Goal: Task Accomplishment & Management: Use online tool/utility

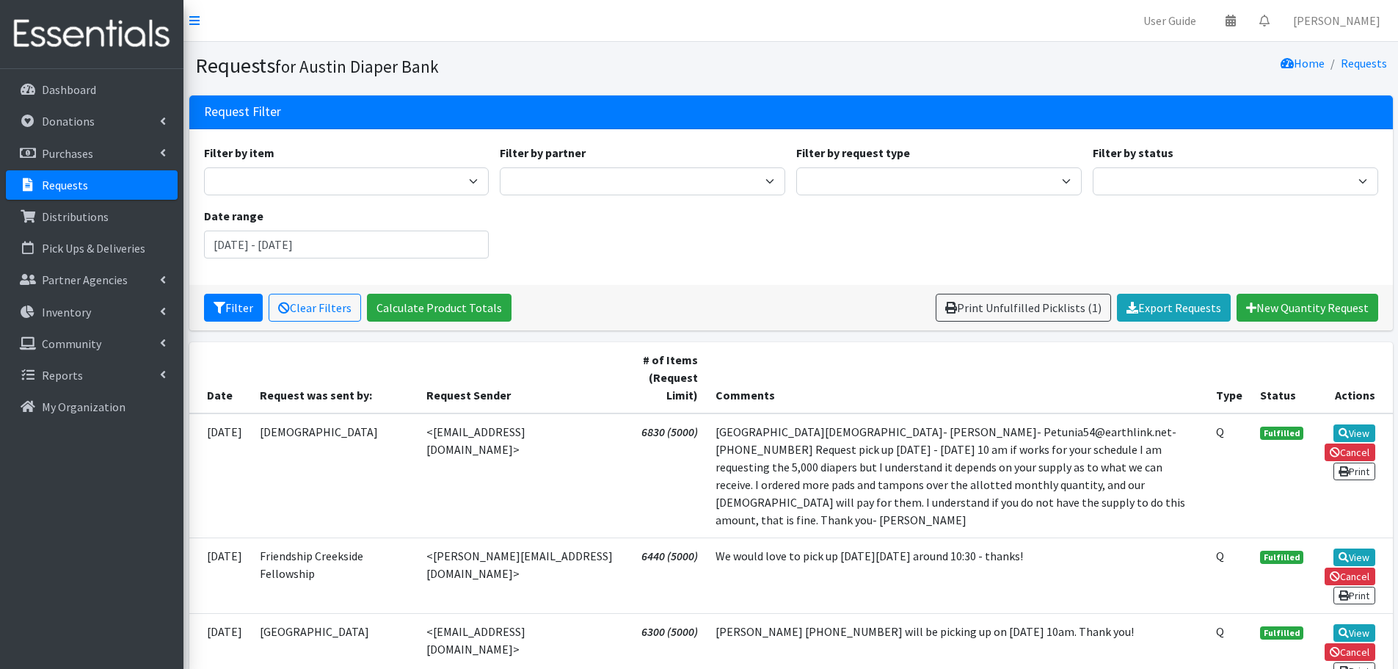
click at [53, 186] on p "Requests" at bounding box center [65, 185] width 46 height 15
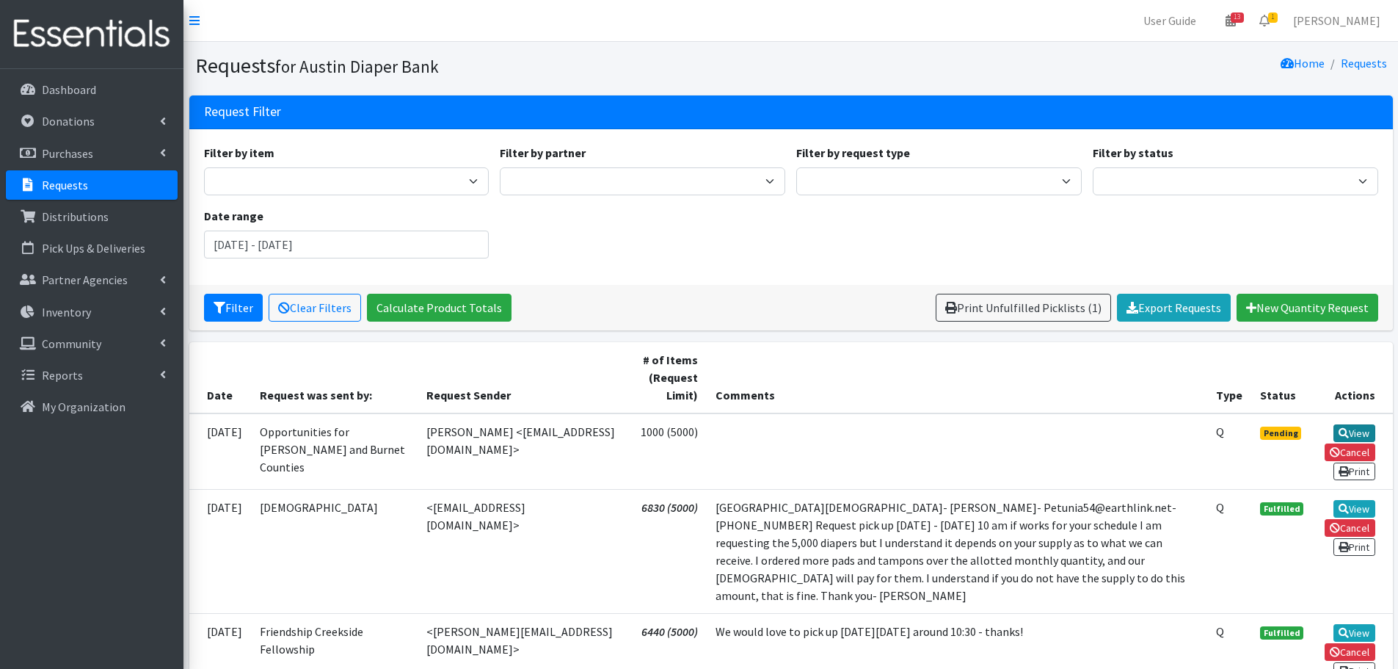
click at [1361, 434] on link "View" at bounding box center [1355, 433] width 42 height 18
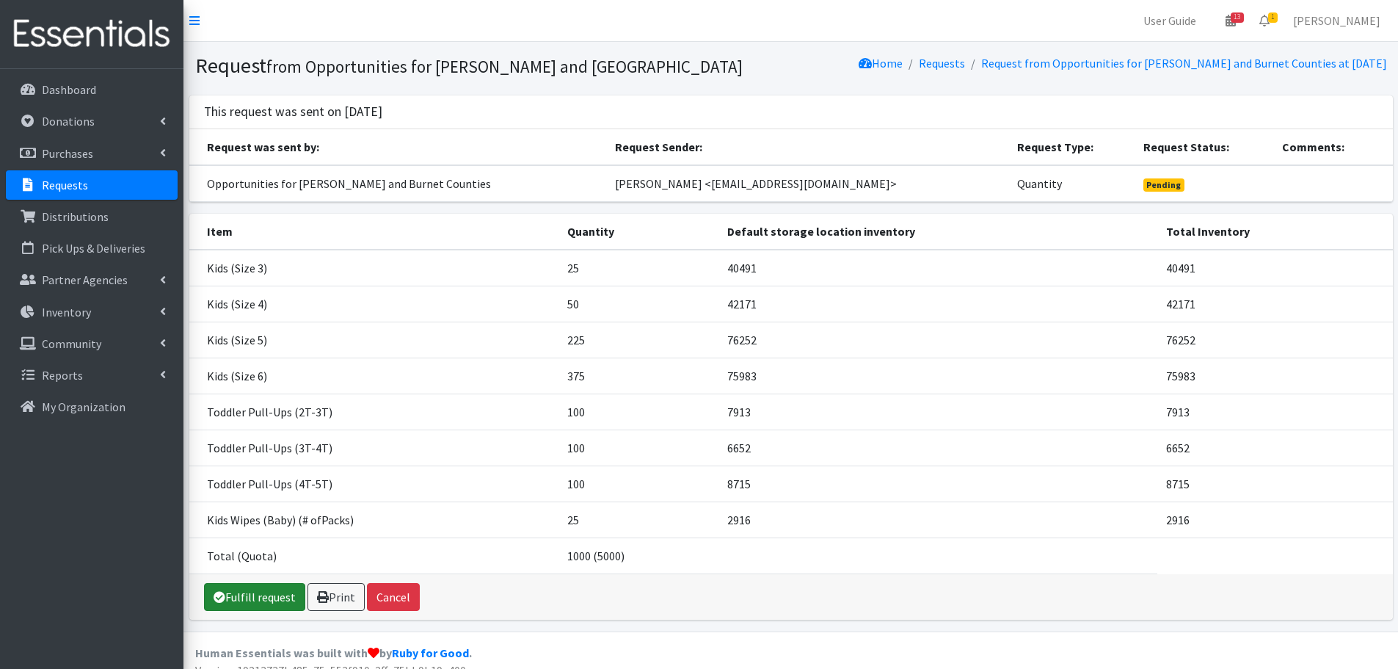
click at [244, 597] on link "Fulfill request" at bounding box center [254, 597] width 101 height 28
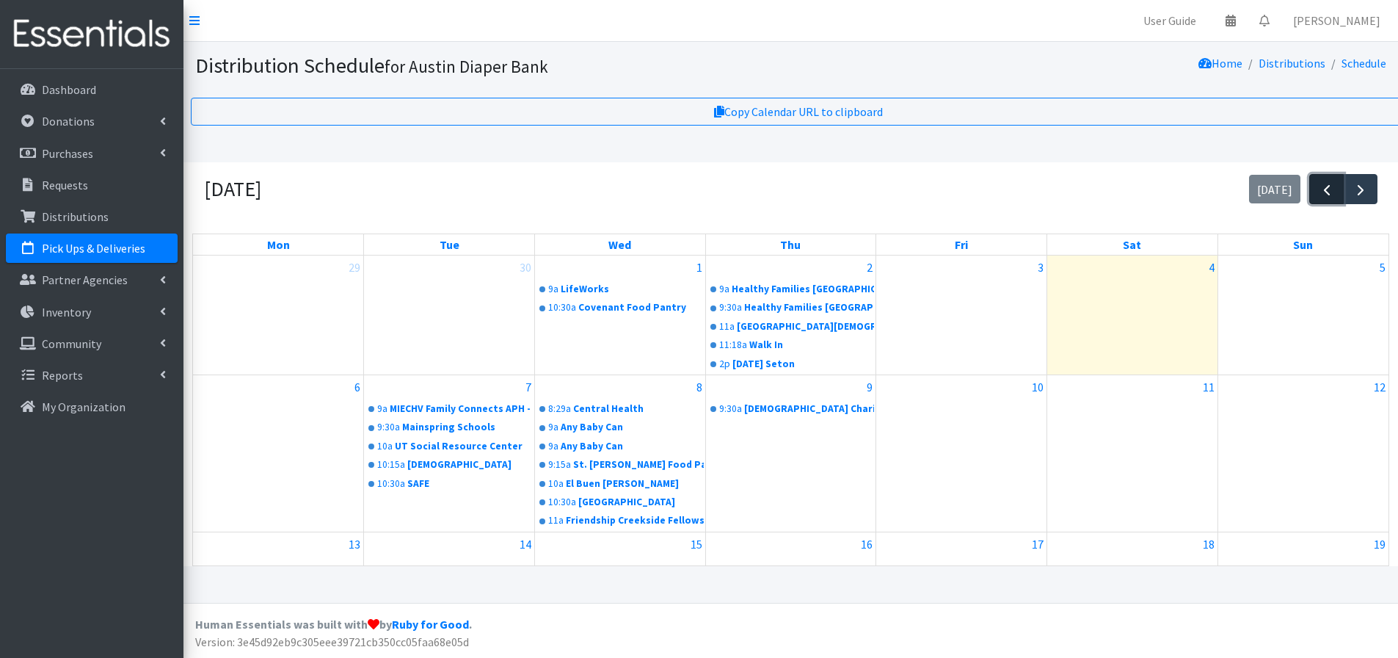
click at [1327, 189] on span "button" at bounding box center [1327, 190] width 18 height 18
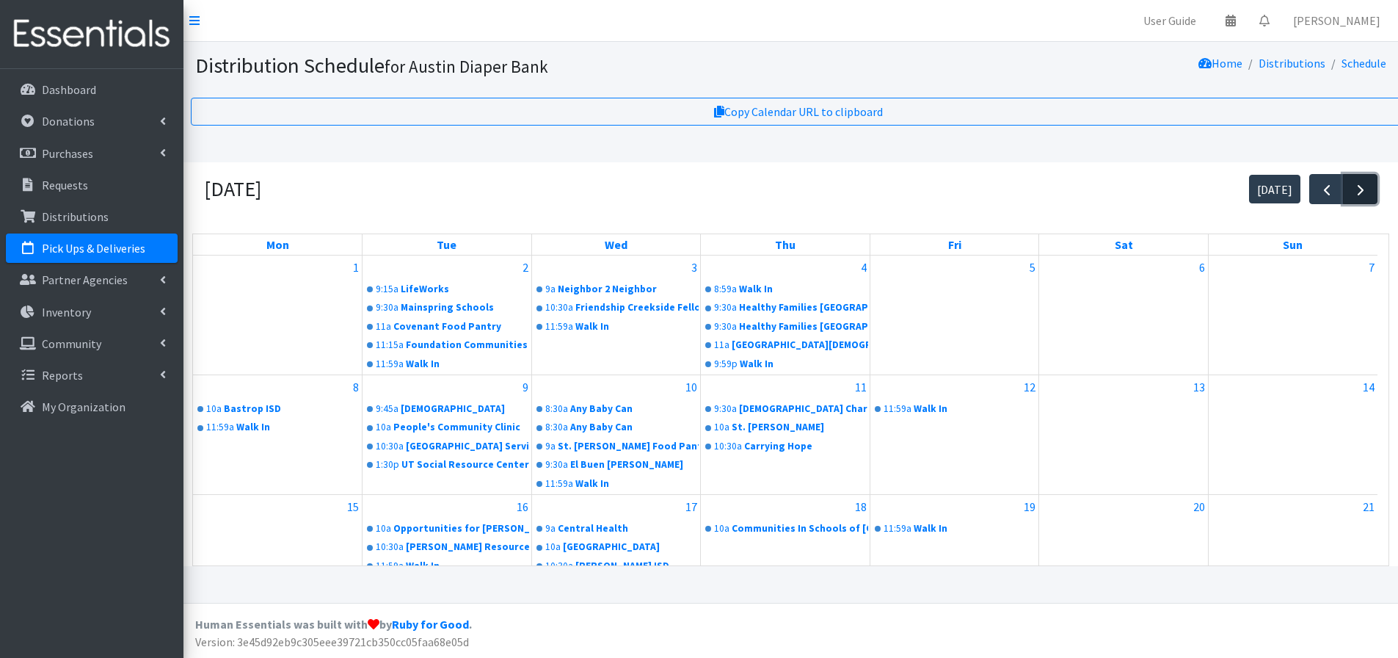
click at [1359, 190] on span "button" at bounding box center [1361, 190] width 18 height 18
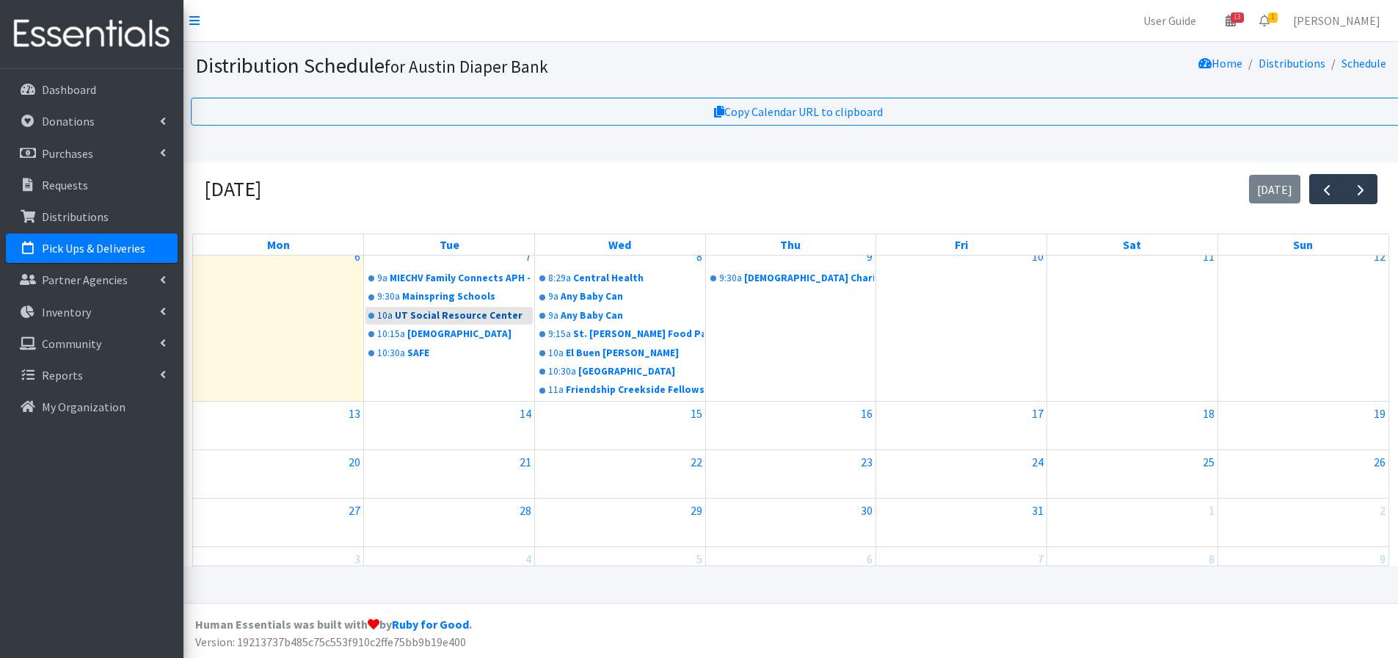
scroll to position [152, 0]
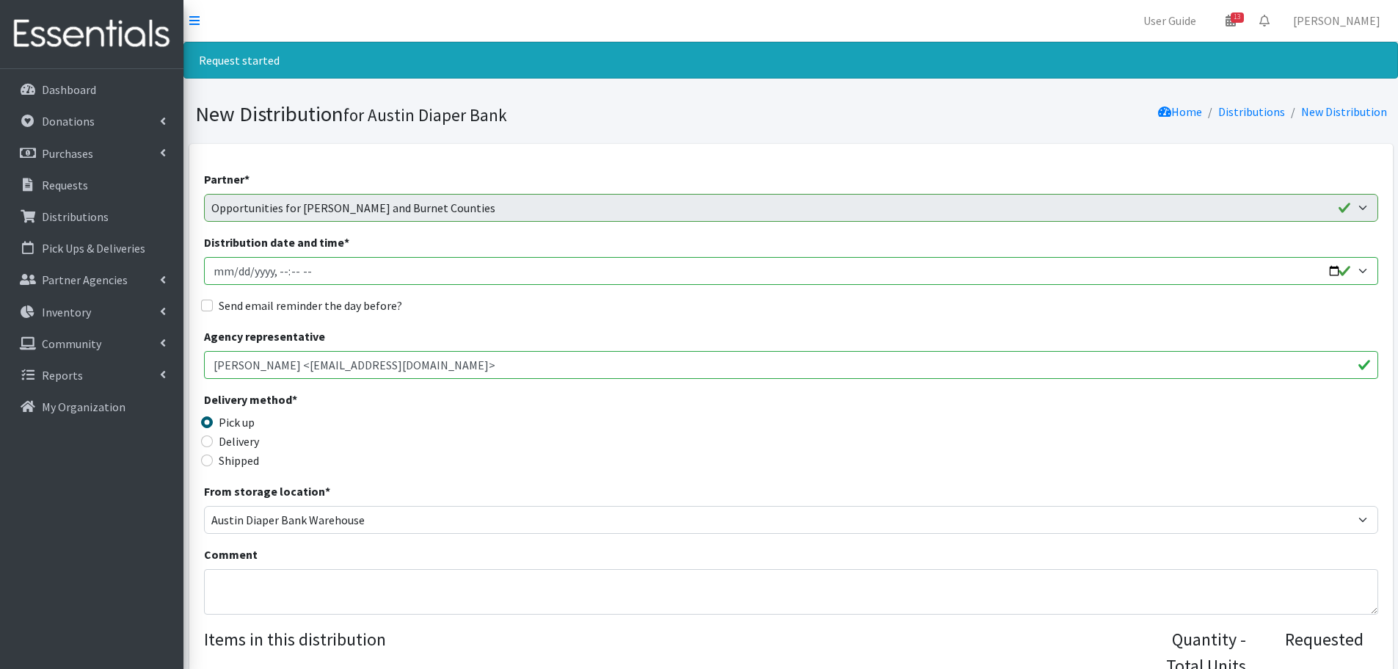
click at [1336, 275] on input "Distribution date and time *" at bounding box center [791, 271] width 1174 height 28
type input "2025-10-21T10:00"
click at [581, 408] on div "Delivery method * Pick up Delivery Shipped Shipping cost" at bounding box center [791, 436] width 1174 height 92
click at [211, 305] on input "Send email reminder the day before?" at bounding box center [207, 305] width 12 height 12
checkbox input "true"
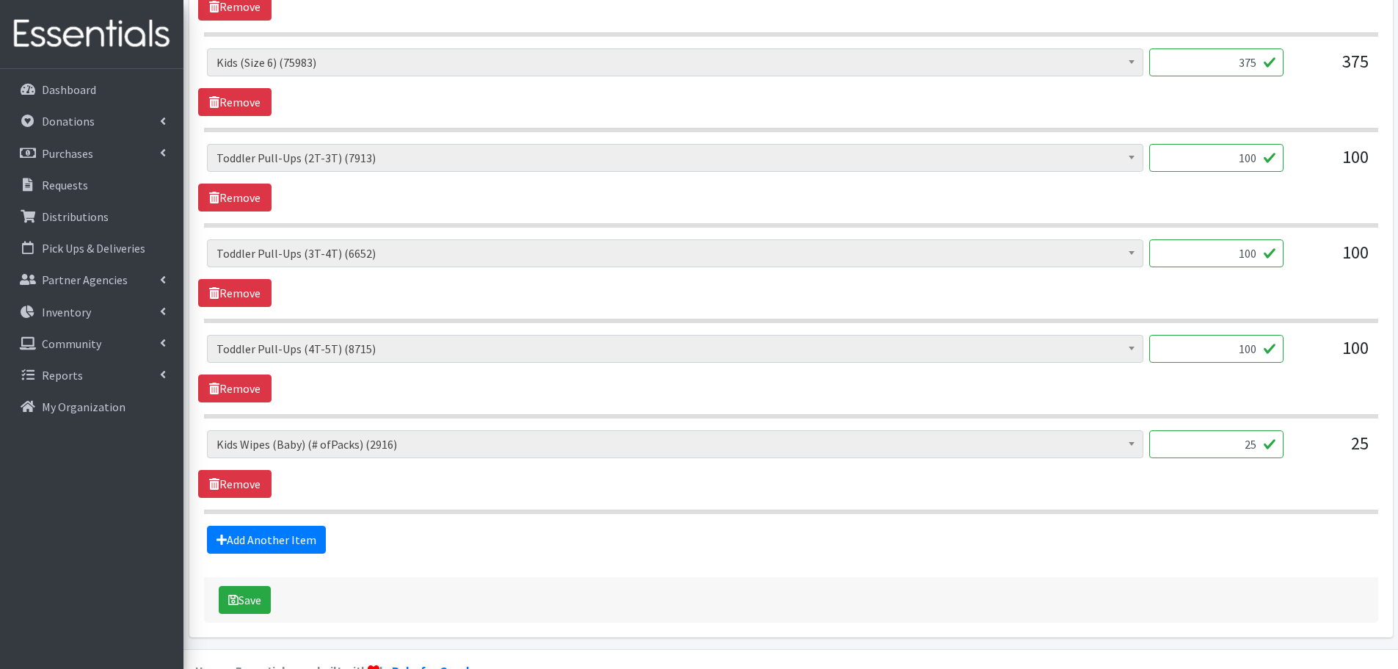
scroll to position [954, 0]
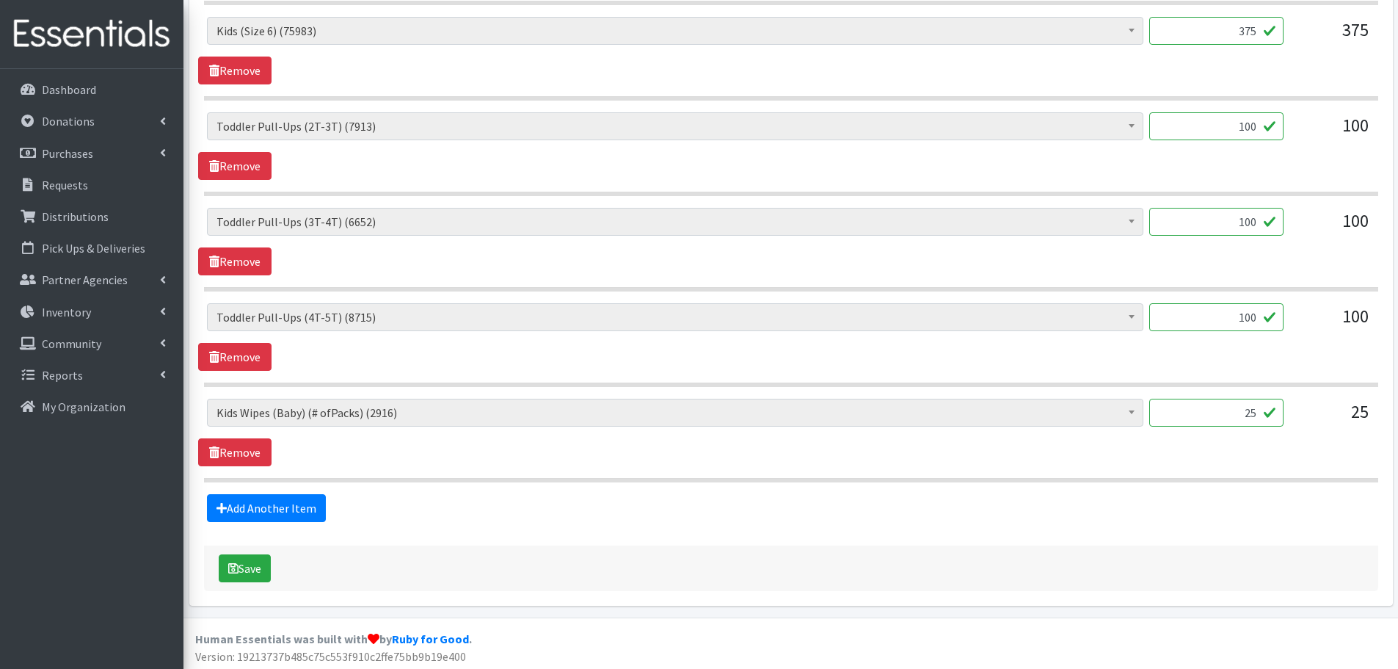
drag, startPoint x: 1227, startPoint y: 415, endPoint x: 1295, endPoint y: 421, distance: 67.8
click at [1295, 421] on div "Baby Formula (457) Kids (Newborn) (8007) Kids (Preemie) (313) Kids (Size 1) (57…" at bounding box center [791, 419] width 1168 height 40
type input "14"
click at [1295, 421] on div "Baby Formula (457) Kids (Newborn) (8007) Kids (Preemie) (313) Kids (Size 1) (57…" at bounding box center [791, 419] width 1168 height 40
click at [247, 564] on button "Save" at bounding box center [245, 568] width 52 height 28
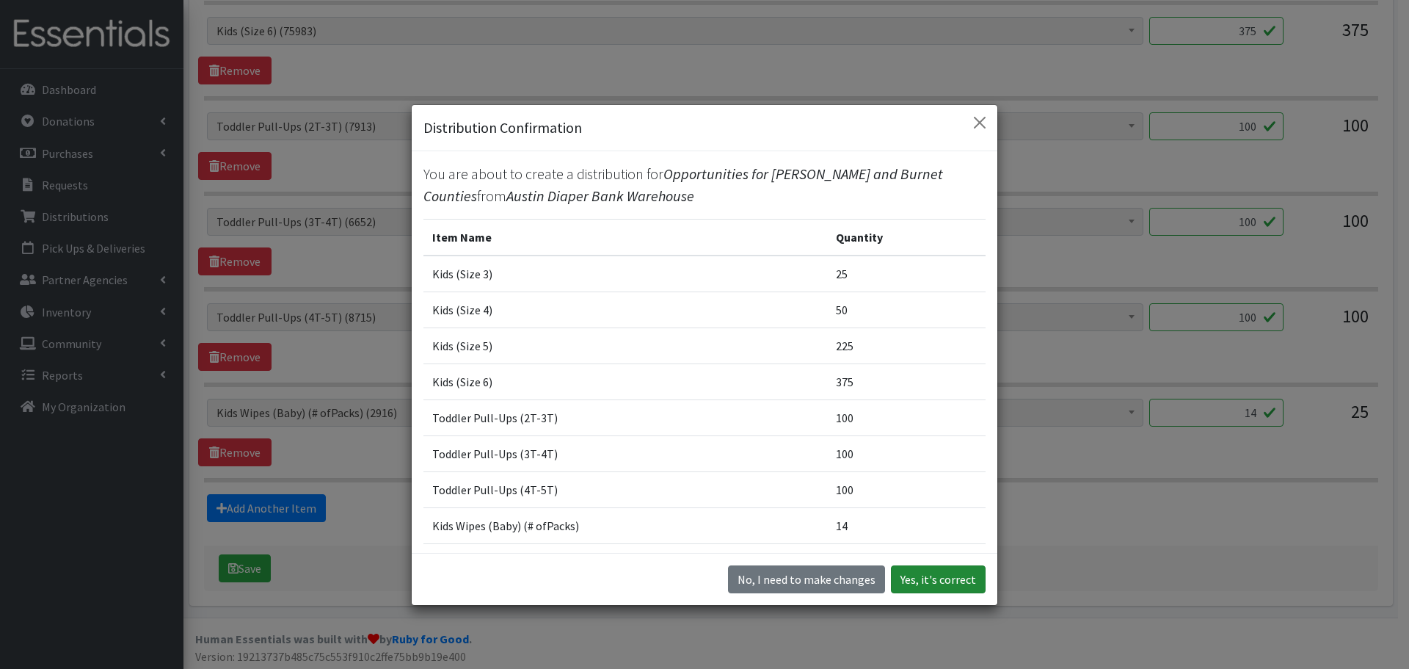
click at [931, 578] on button "Yes, it's correct" at bounding box center [938, 579] width 95 height 28
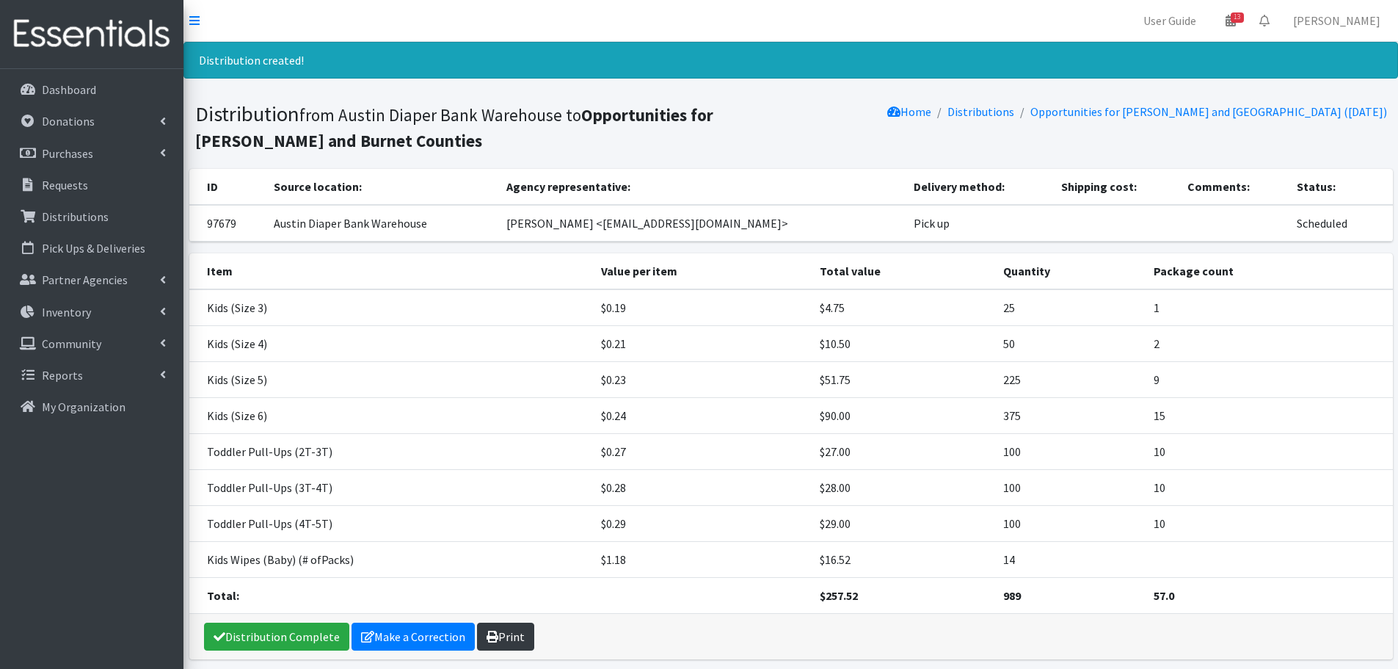
click at [521, 636] on link "Print" at bounding box center [505, 636] width 57 height 28
click at [68, 187] on p "Requests" at bounding box center [65, 185] width 46 height 15
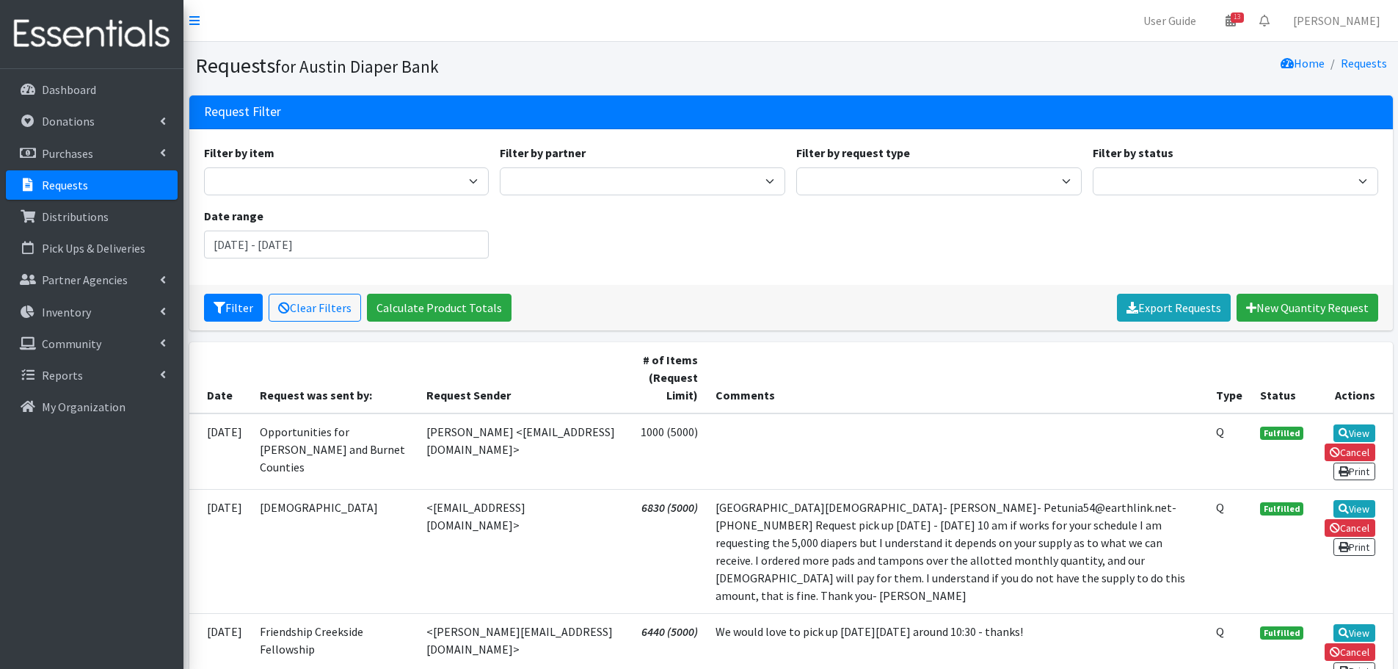
click at [75, 187] on p "Requests" at bounding box center [65, 185] width 46 height 15
click at [73, 175] on link "Requests" at bounding box center [92, 184] width 172 height 29
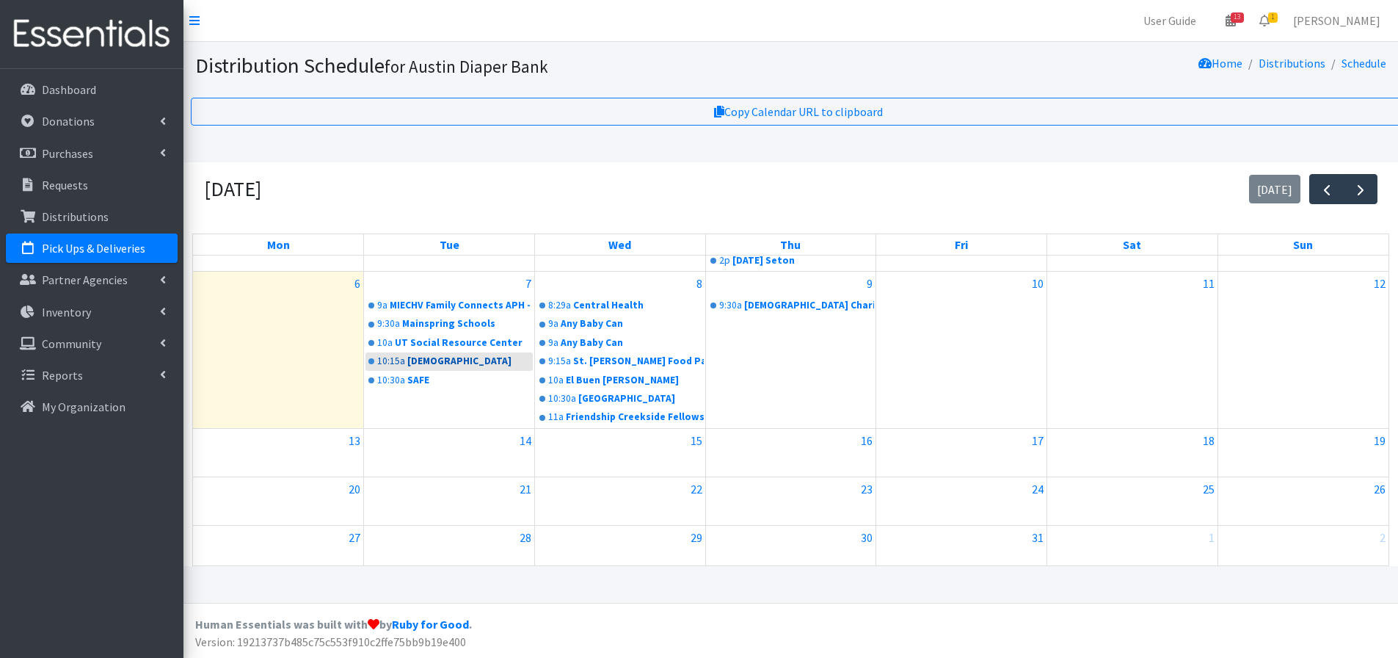
scroll to position [79, 0]
